Goal: Information Seeking & Learning: Learn about a topic

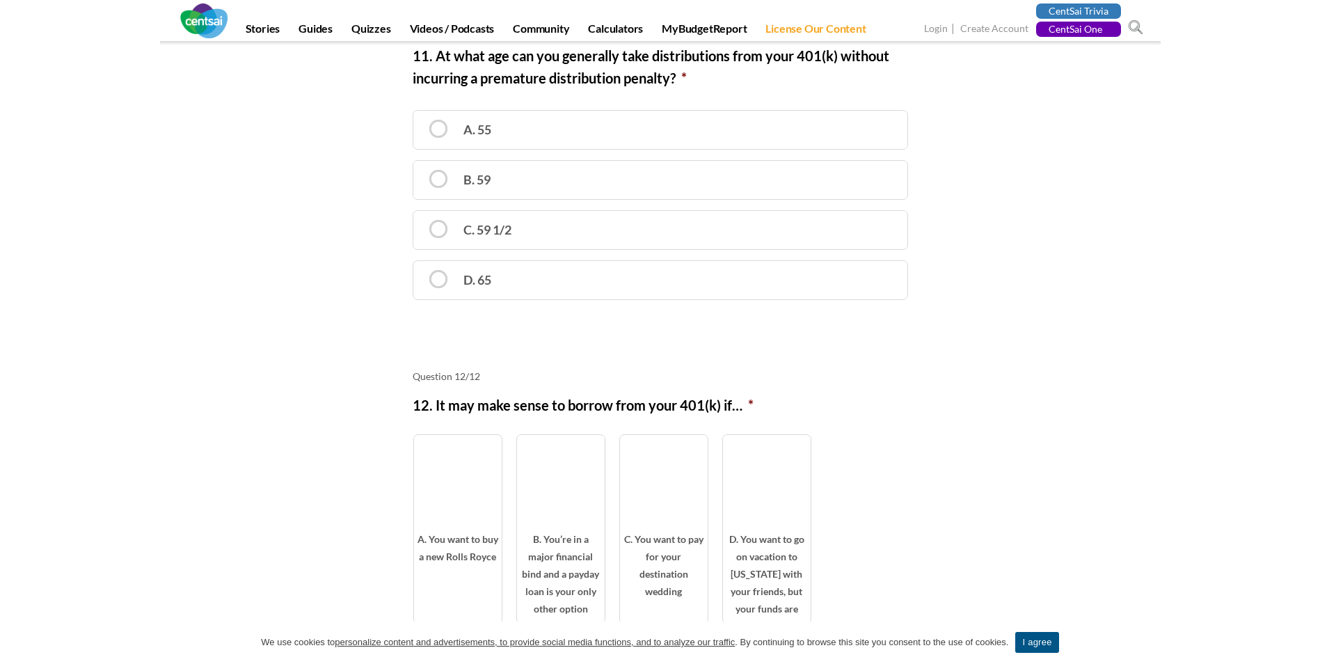
scroll to position [3757, 0]
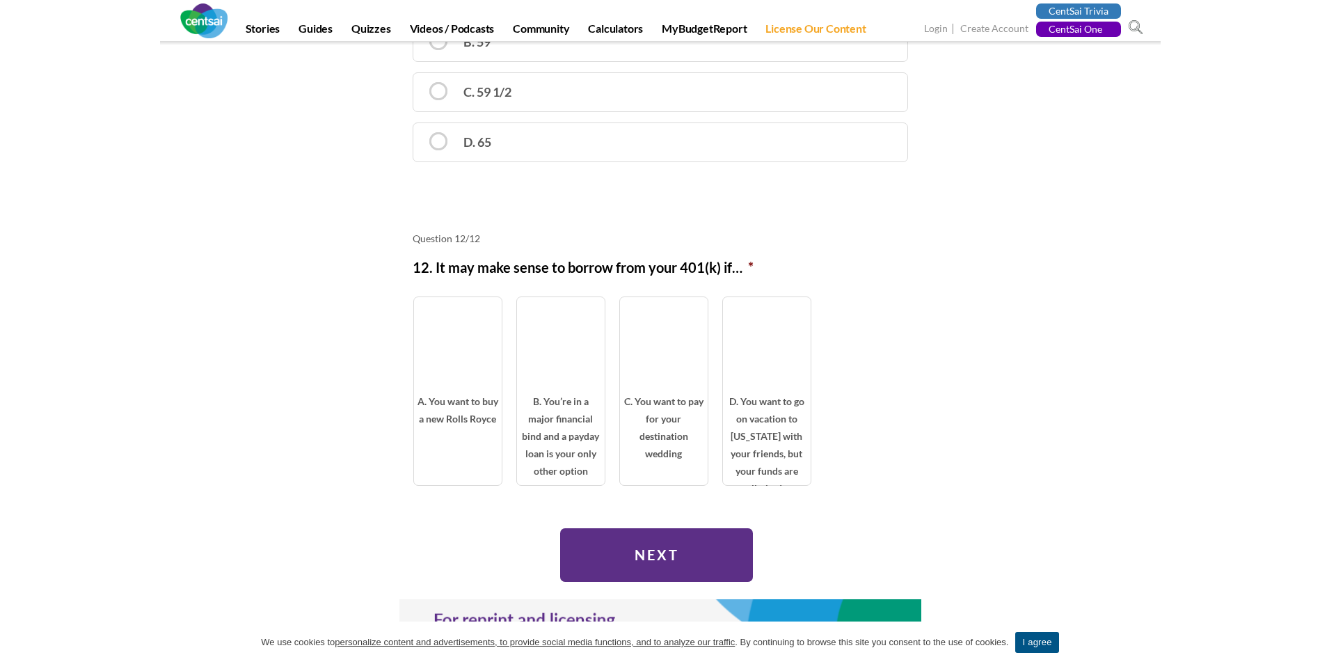
click at [677, 531] on input "Next" at bounding box center [656, 555] width 193 height 54
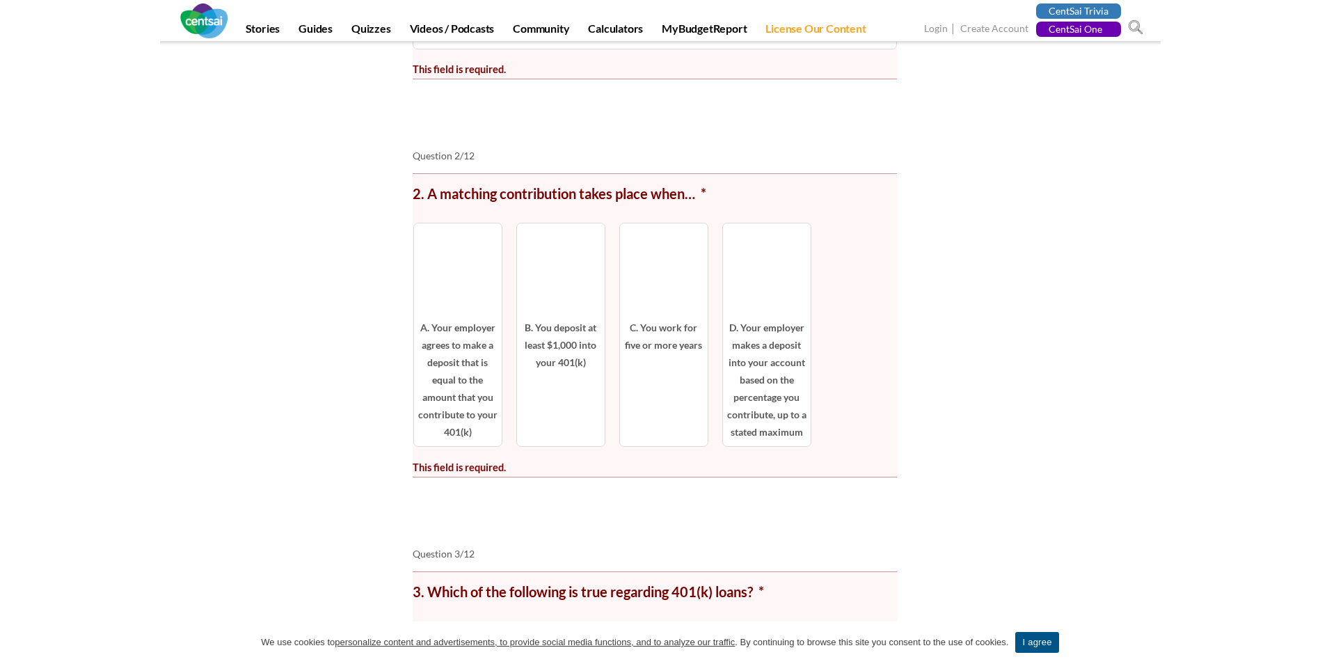
scroll to position [623, 0]
